Goal: Task Accomplishment & Management: Manage account settings

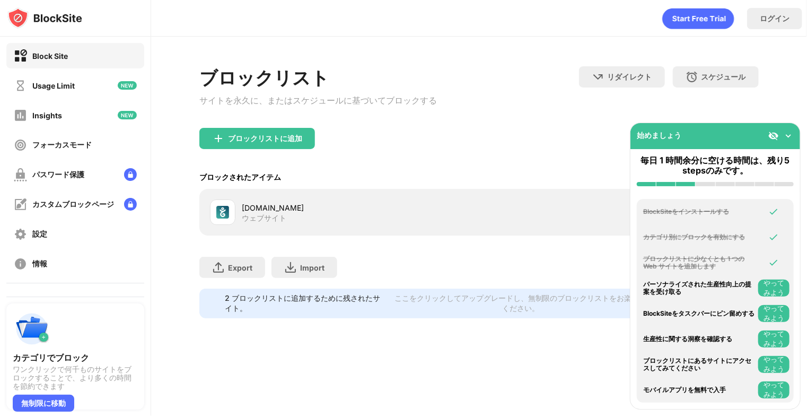
click at [788, 135] on img at bounding box center [788, 135] width 11 height 11
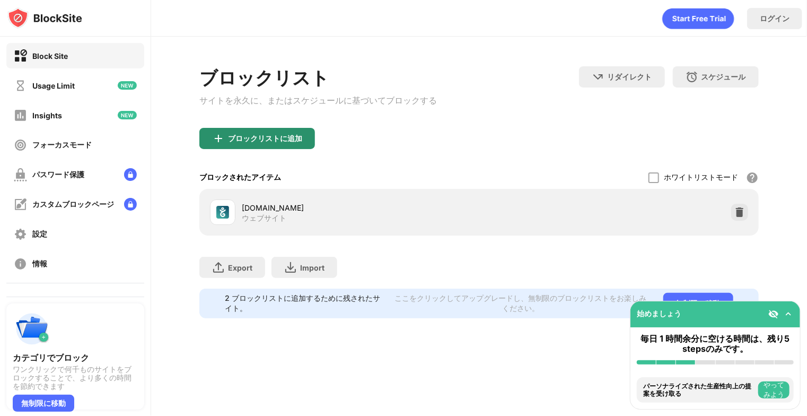
click at [283, 142] on div "ブロックリストに追加" at bounding box center [265, 138] width 74 height 8
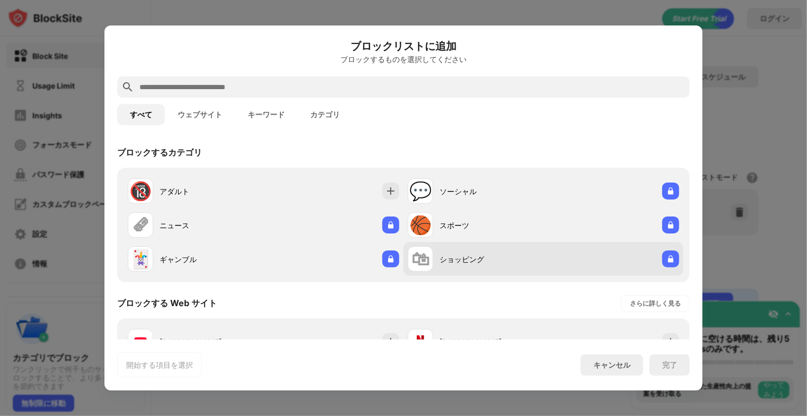
click at [477, 264] on div "ショッピング" at bounding box center [492, 259] width 104 height 11
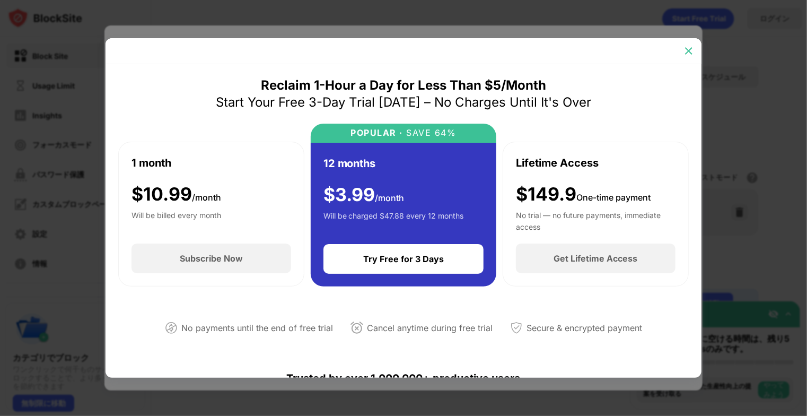
click at [688, 51] on img at bounding box center [689, 51] width 11 height 11
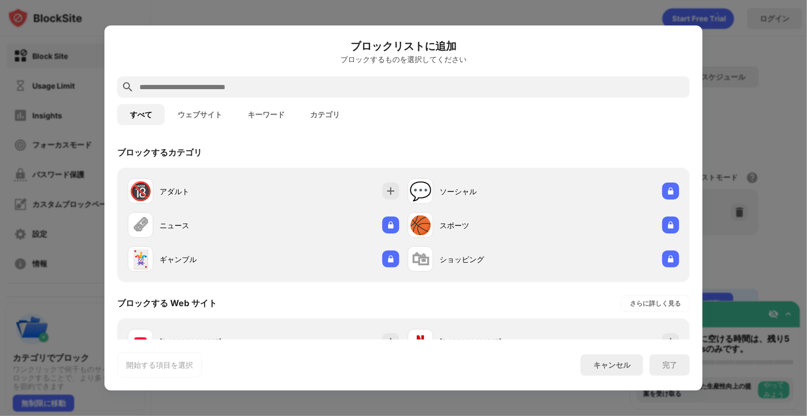
click at [467, 90] on input "text" at bounding box center [411, 87] width 547 height 13
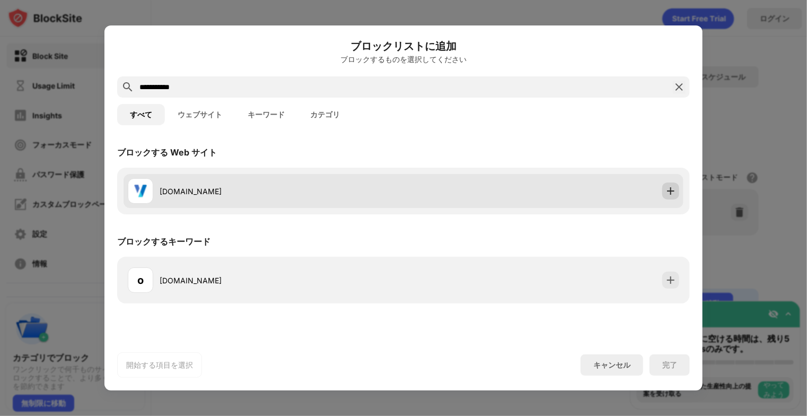
type input "**********"
click at [671, 194] on img at bounding box center [671, 191] width 11 height 11
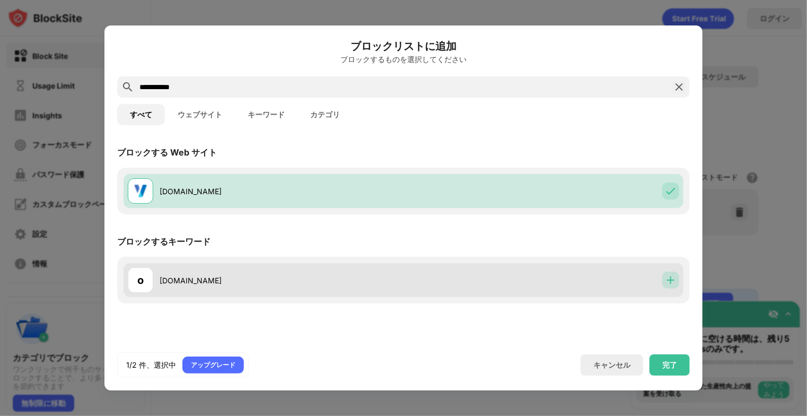
click at [672, 278] on img at bounding box center [671, 280] width 11 height 11
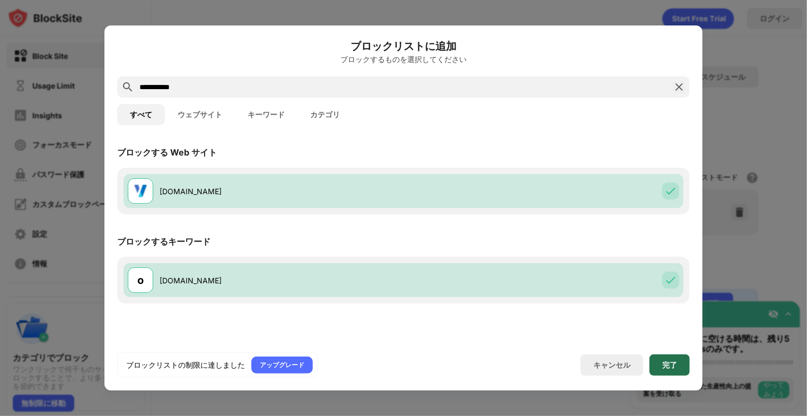
click at [665, 362] on div "完了" at bounding box center [670, 365] width 15 height 8
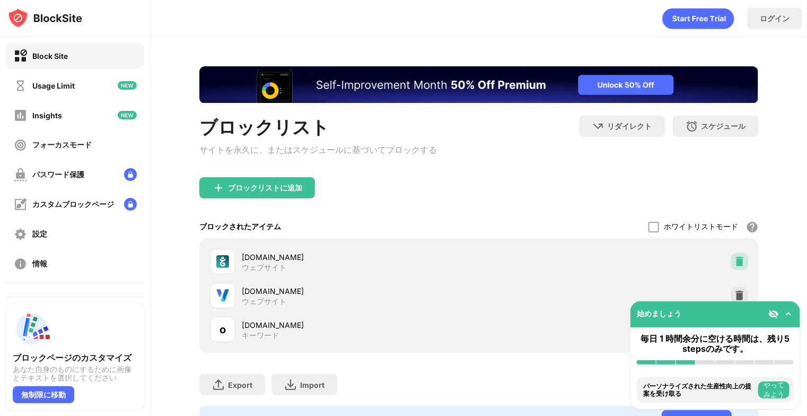
click at [735, 264] on img at bounding box center [740, 261] width 11 height 11
